Goal: Task Accomplishment & Management: Use online tool/utility

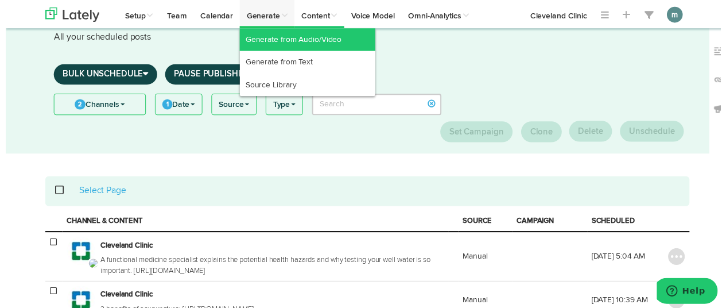
scroll to position [57, 0]
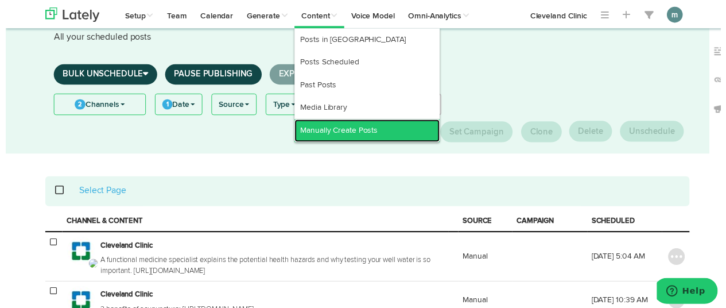
click at [318, 134] on link "Manually Create Posts" at bounding box center [367, 132] width 148 height 23
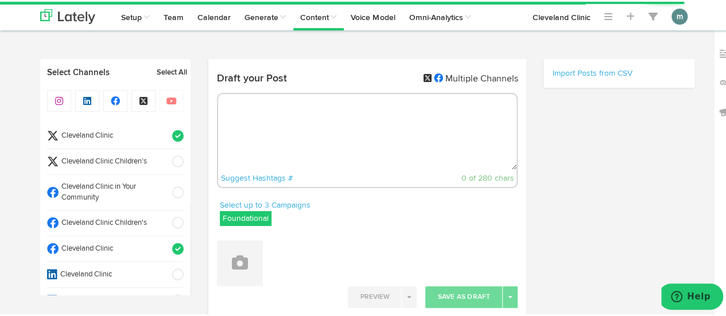
select select "6"
select select "54"
select select "PM"
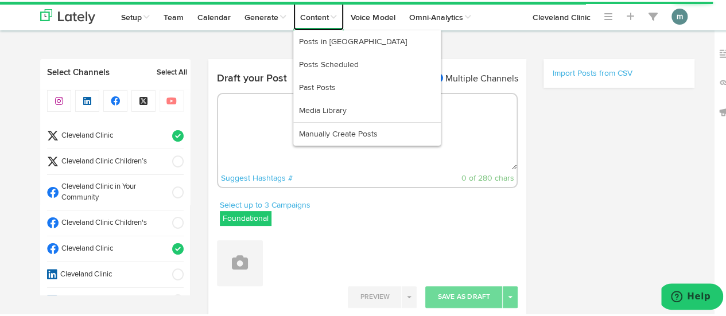
click at [313, 20] on link "Content" at bounding box center [318, 14] width 51 height 29
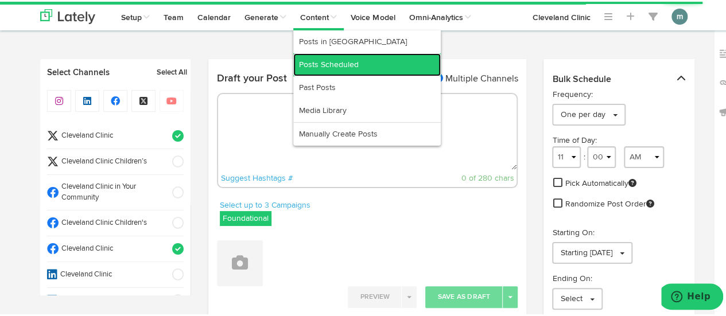
click at [318, 60] on link "Posts Scheduled" at bounding box center [367, 63] width 148 height 23
